Goal: Information Seeking & Learning: Learn about a topic

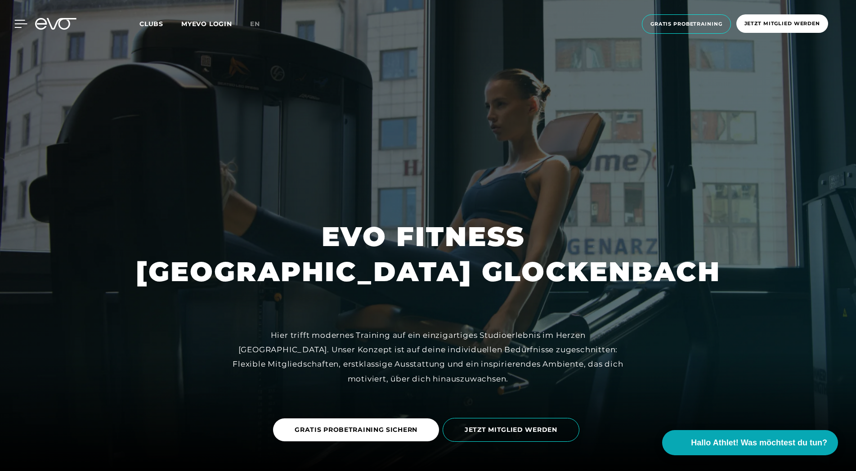
click at [17, 27] on icon at bounding box center [21, 23] width 13 height 7
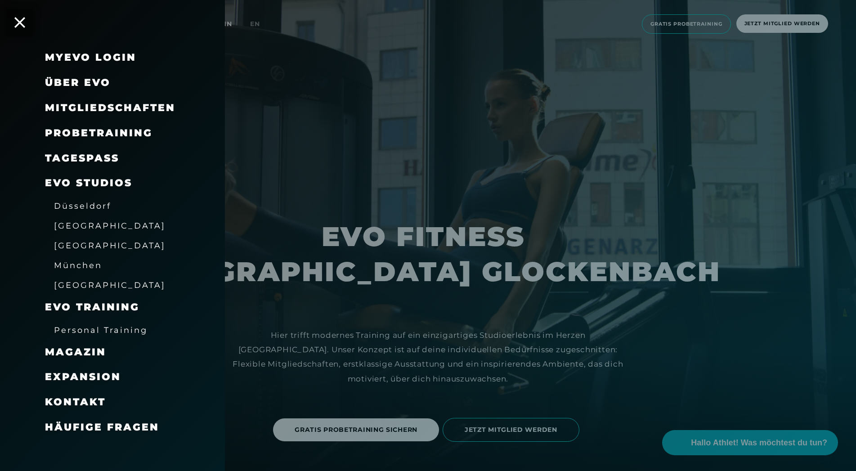
click at [128, 110] on span "Mitgliedschaften" at bounding box center [110, 108] width 130 height 12
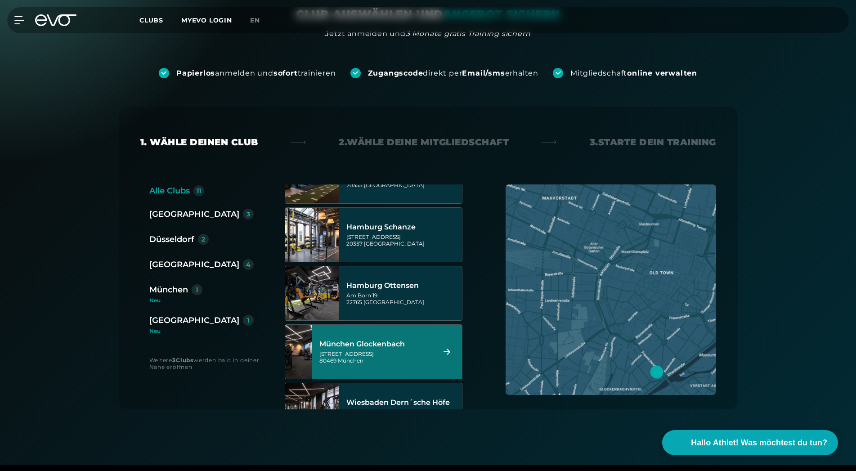
scroll to position [410, 0]
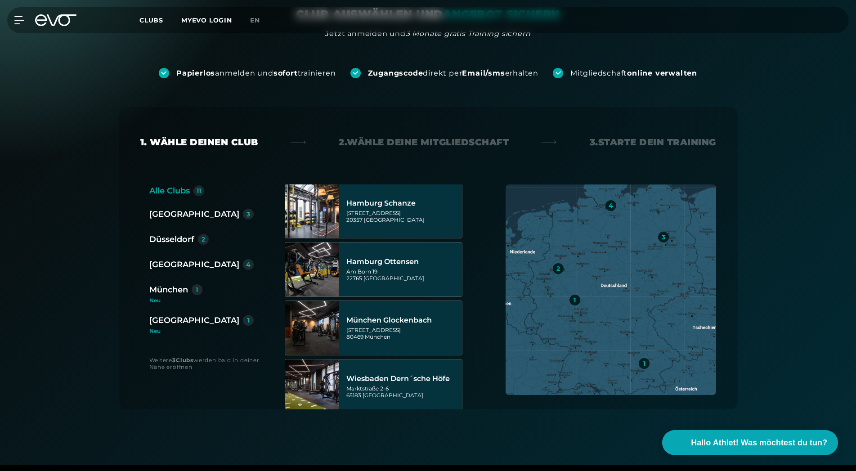
click at [159, 291] on div "München" at bounding box center [168, 289] width 39 height 13
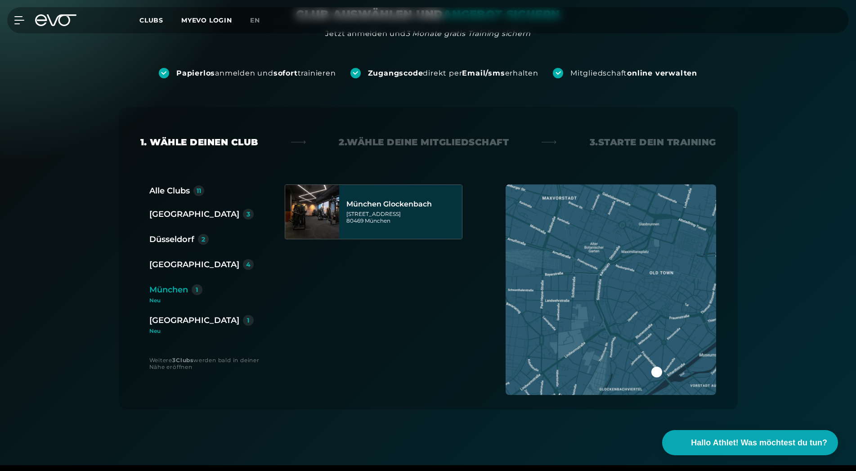
scroll to position [0, 0]
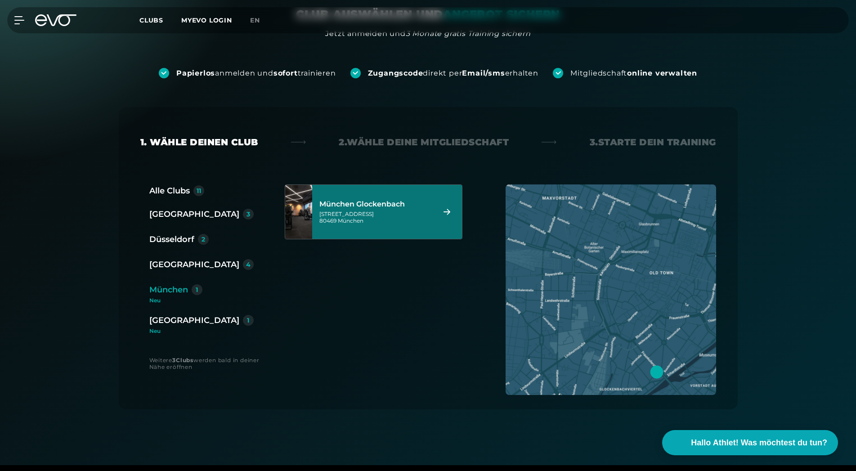
click at [416, 201] on div "München Glockenbach" at bounding box center [375, 204] width 113 height 9
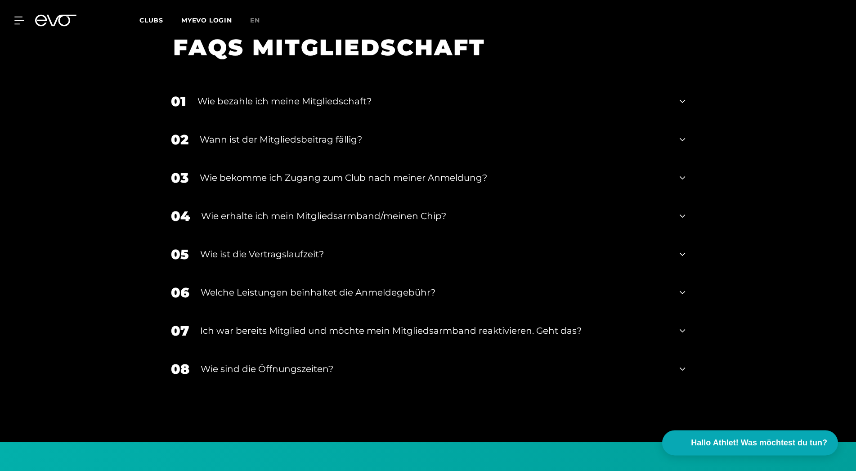
scroll to position [1621, 0]
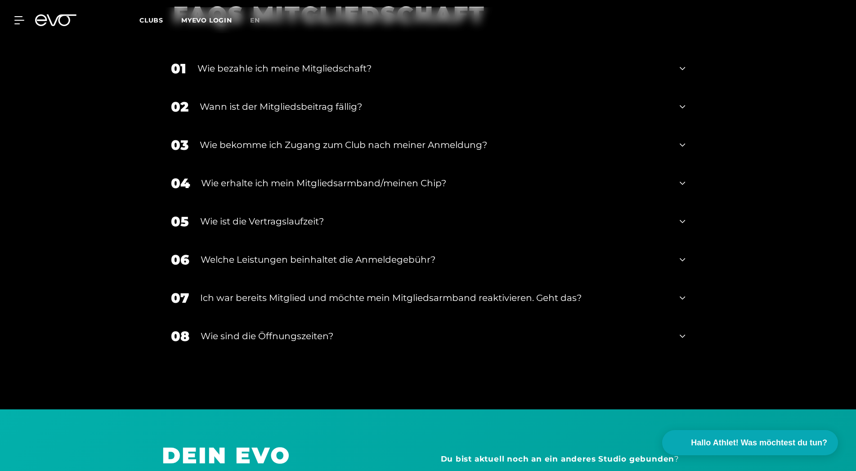
click at [688, 247] on div "06 Welche Leistungen beinhaltet die Anmeldegebühr?" at bounding box center [428, 260] width 532 height 38
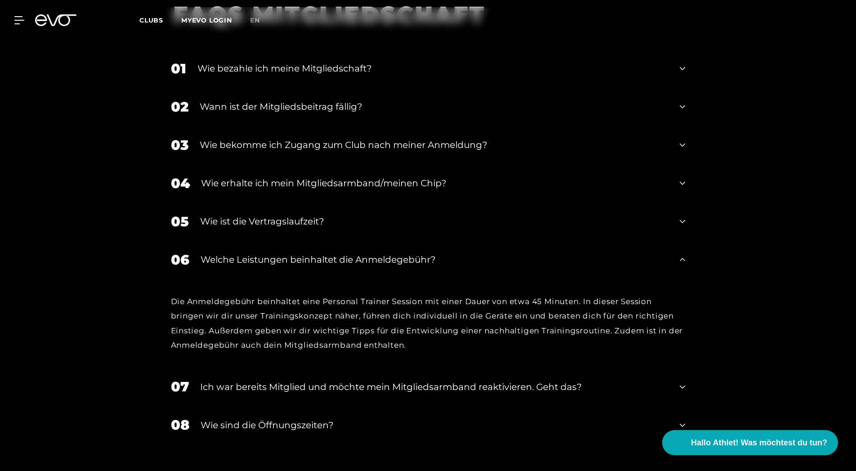
click at [688, 247] on div "06 Welche Leistungen beinhaltet die Anmeldegebühr?" at bounding box center [428, 260] width 532 height 38
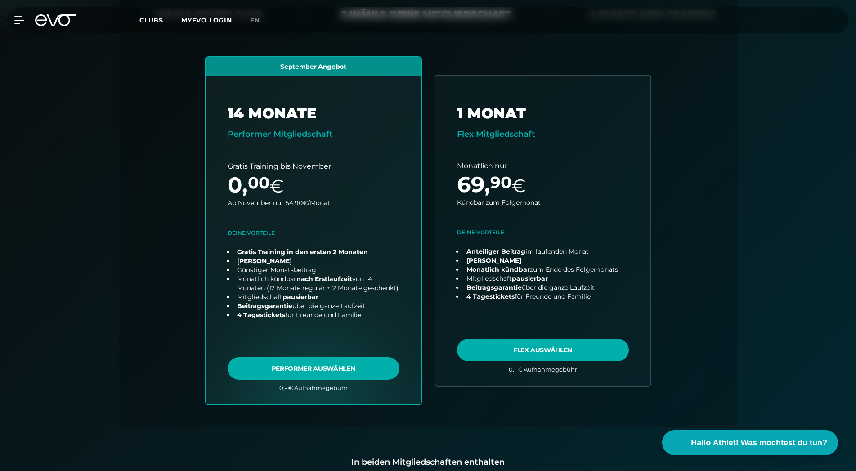
scroll to position [224, 0]
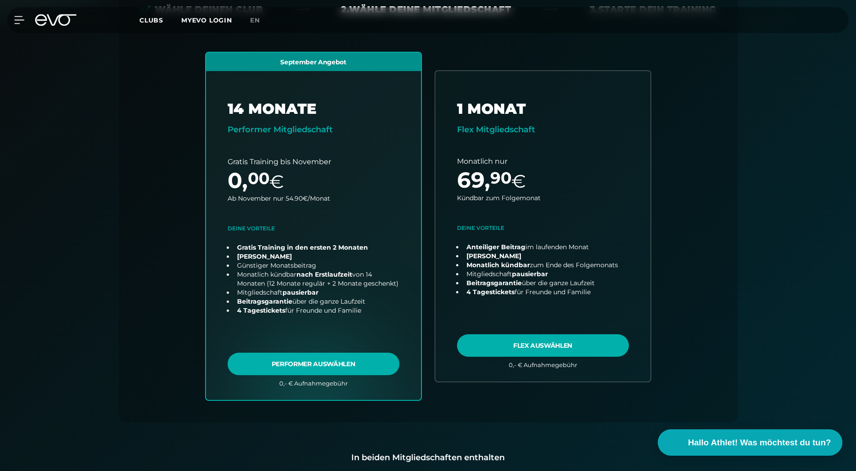
click at [717, 443] on span "Hallo Athlet! Was möchtest du tun?" at bounding box center [759, 442] width 143 height 13
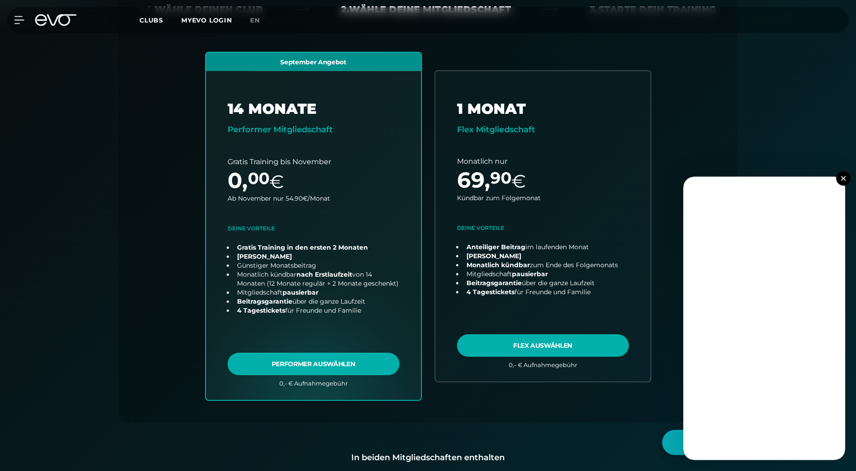
click at [846, 181] on button at bounding box center [843, 178] width 14 height 14
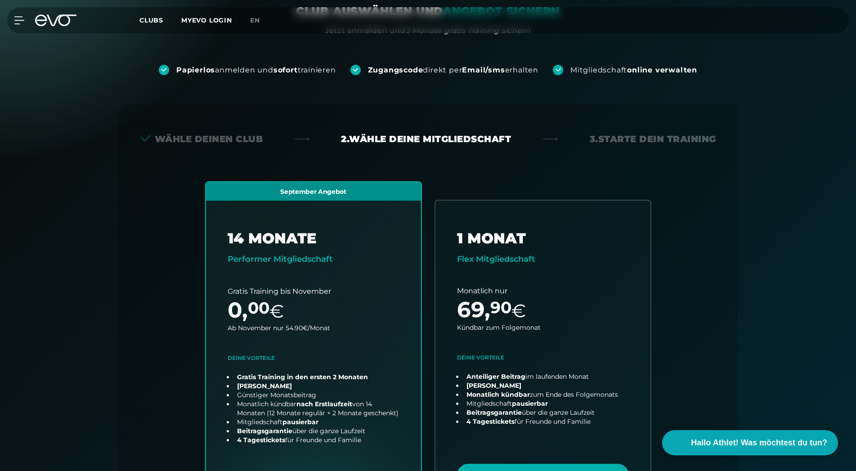
scroll to position [0, 0]
